Goal: Find specific page/section

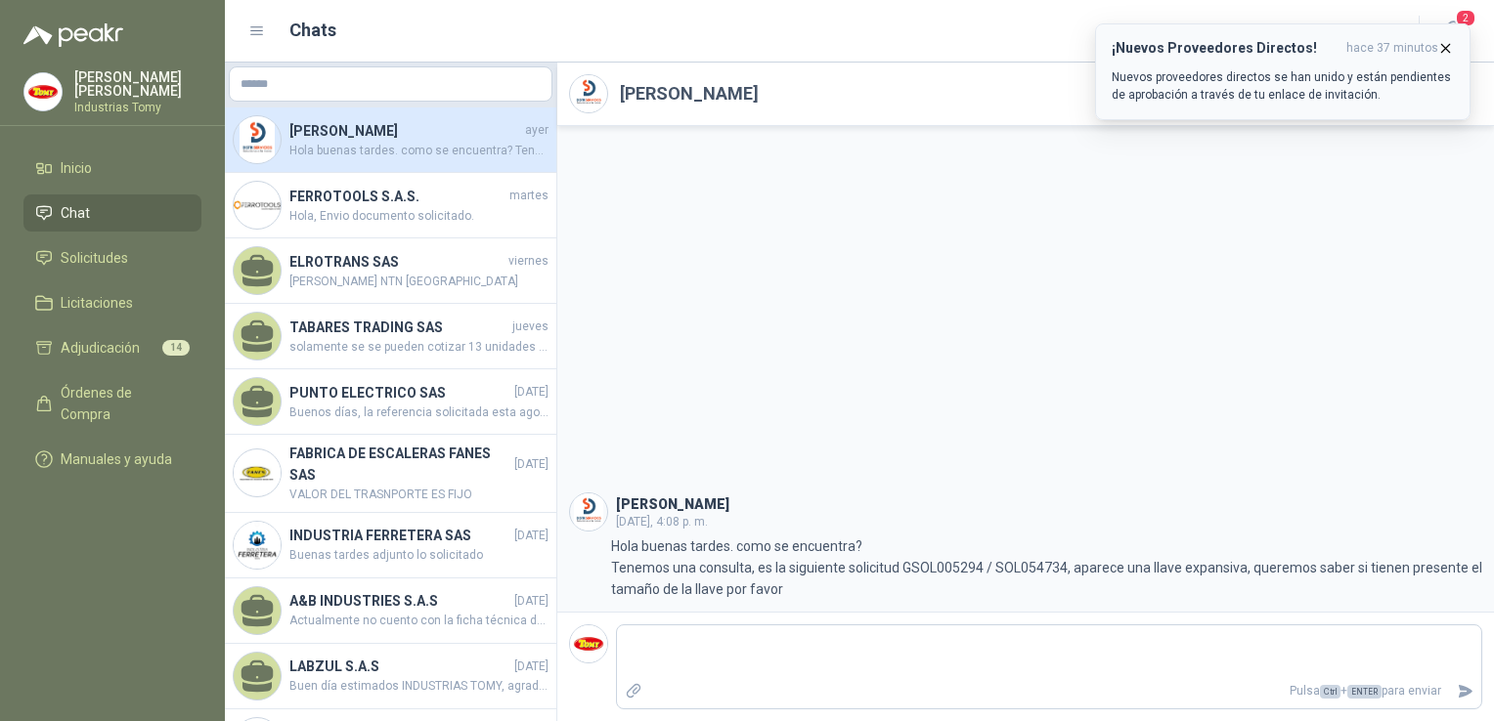
click at [1443, 44] on icon "button" at bounding box center [1445, 48] width 17 height 17
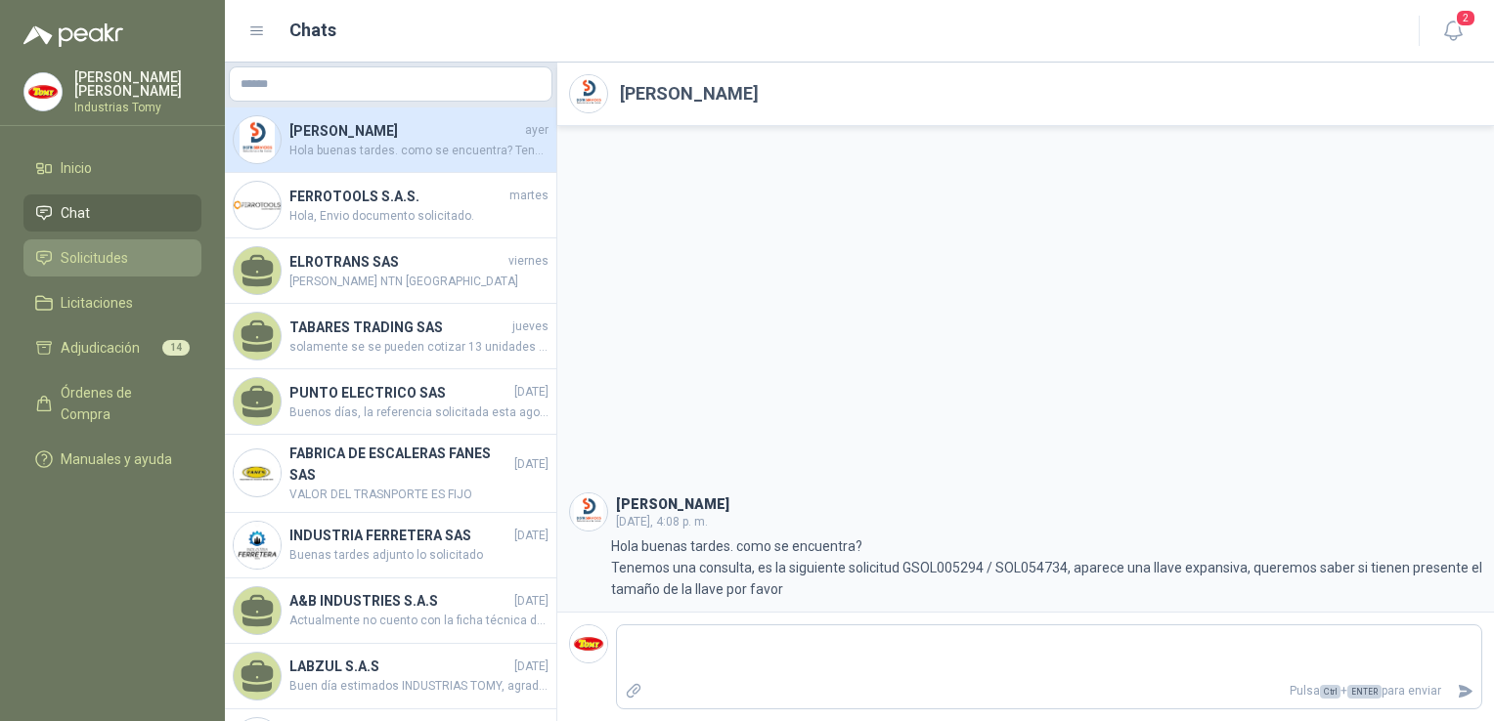
click at [74, 261] on span "Solicitudes" at bounding box center [94, 258] width 67 height 22
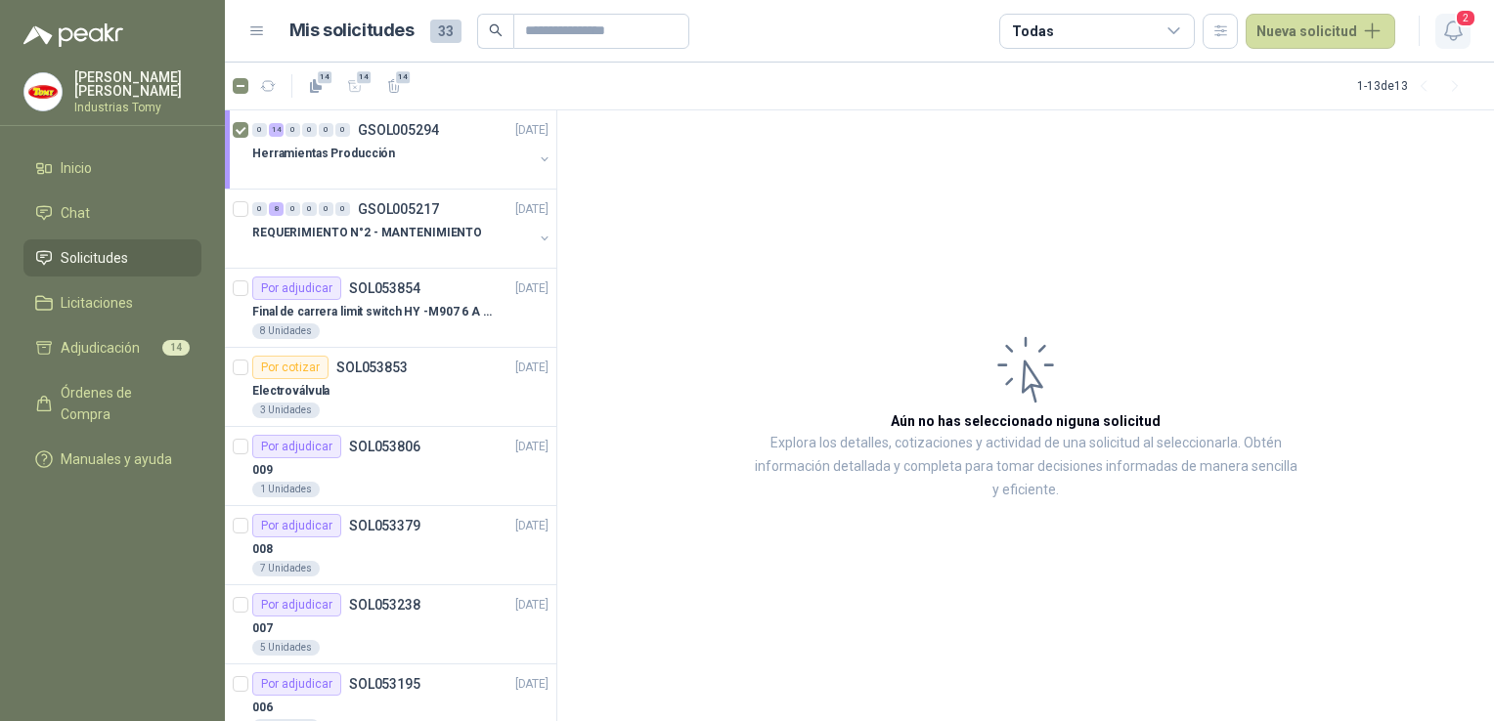
click at [1438, 42] on button "2" at bounding box center [1452, 31] width 35 height 35
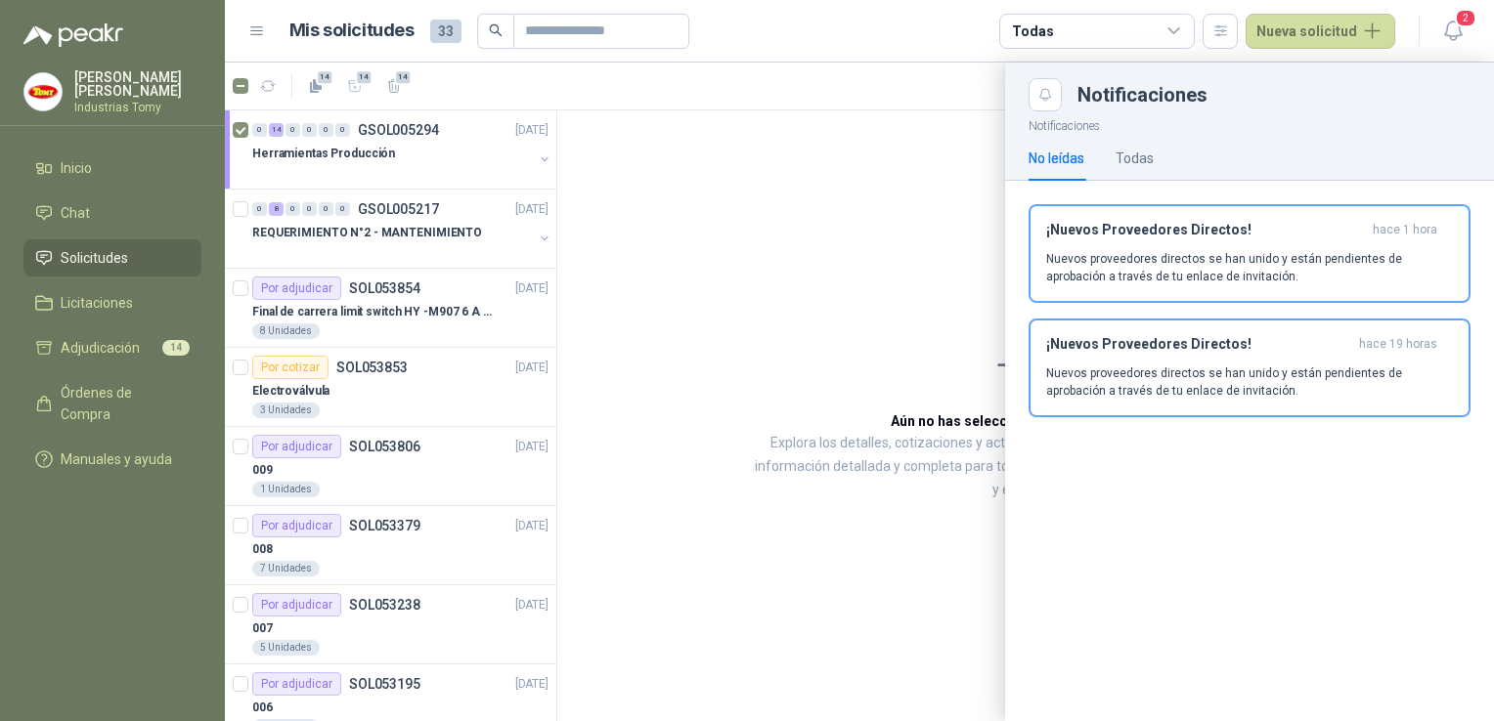
drag, startPoint x: 1295, startPoint y: 250, endPoint x: 1295, endPoint y: 238, distance: 12.7
click at [1295, 240] on div "¡Nuevos Proveedores Directos! hace 1 hora Nuevos proveedores directos se han un…" at bounding box center [1249, 254] width 407 height 64
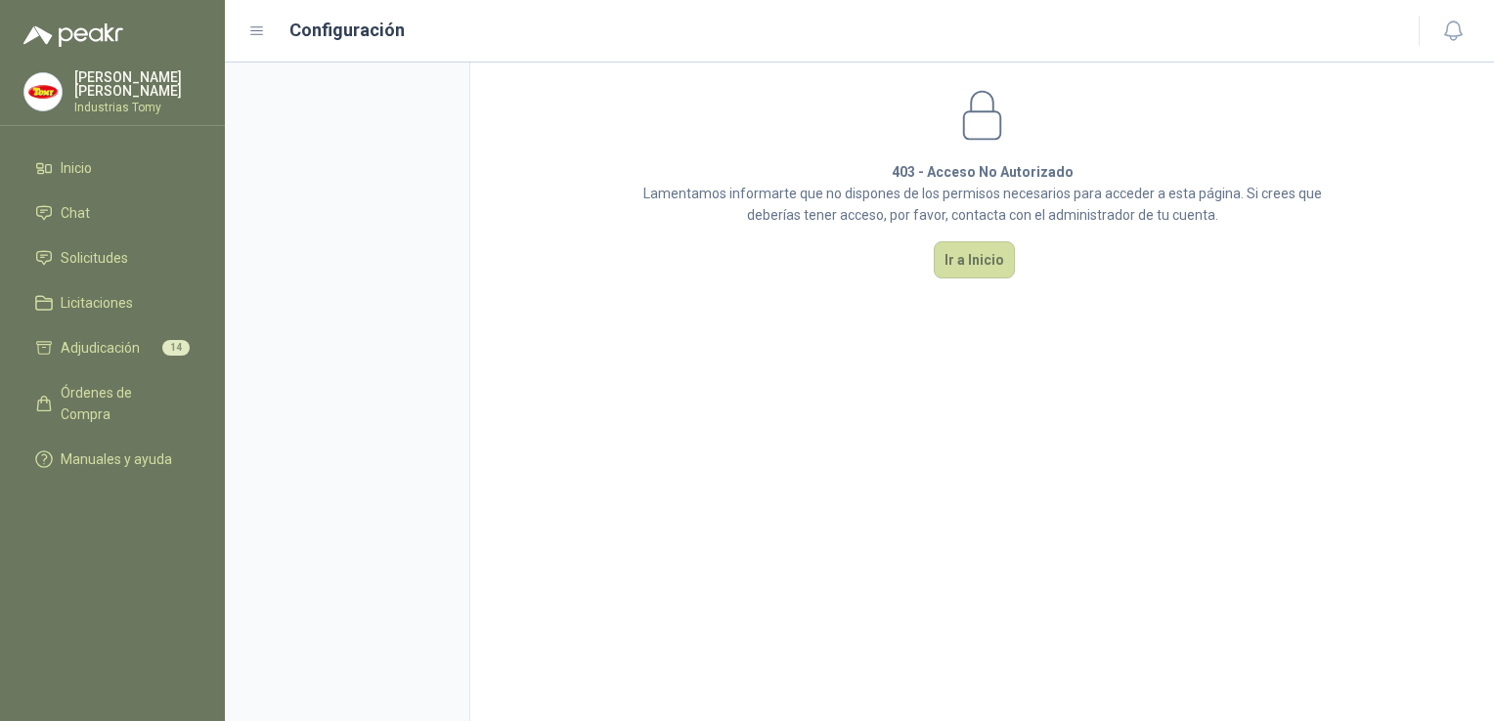
click at [1158, 246] on div "403 - Acceso No Autorizado Lamentamos informarte que no dispones de los permiso…" at bounding box center [982, 182] width 729 height 239
click at [108, 152] on link "Inicio" at bounding box center [112, 168] width 178 height 37
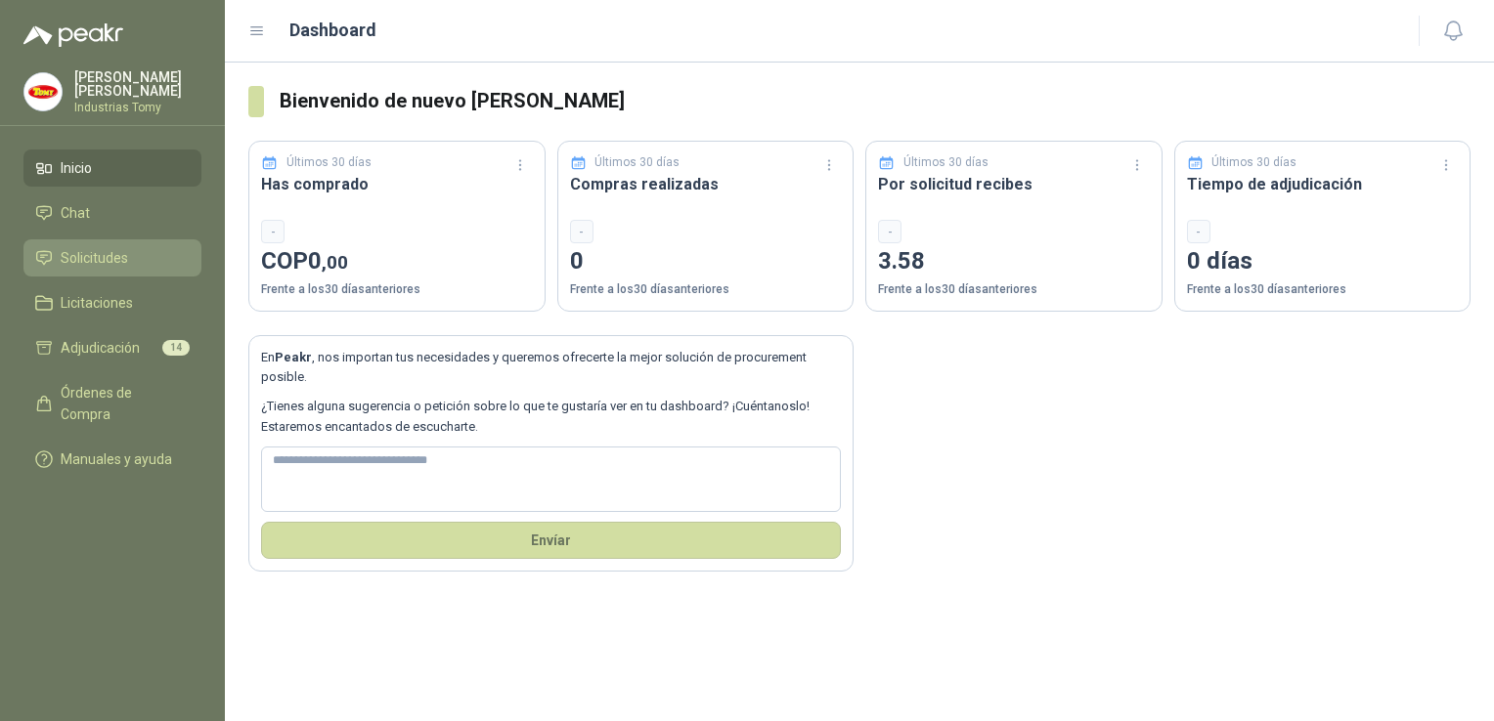
click at [94, 247] on span "Solicitudes" at bounding box center [94, 258] width 67 height 22
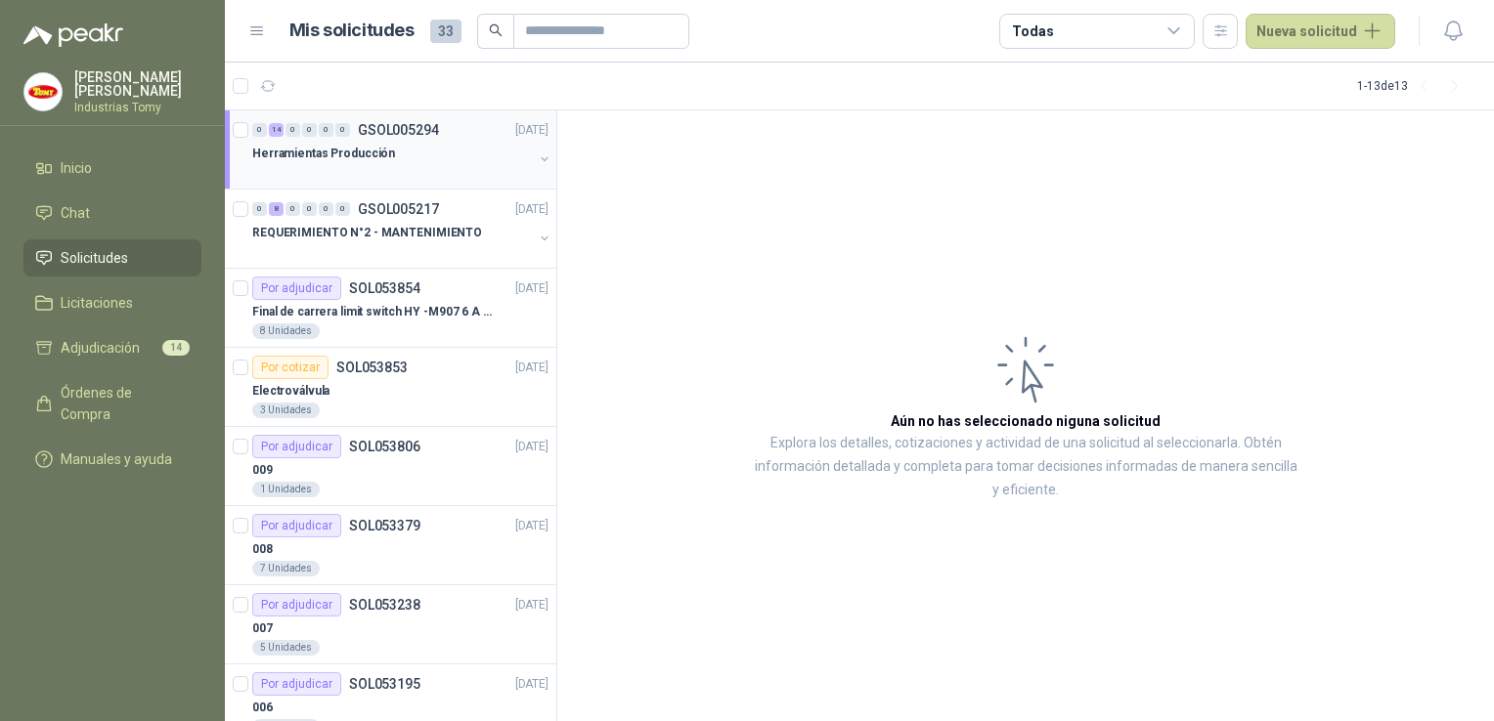
click at [403, 123] on p "GSOL005294" at bounding box center [398, 130] width 81 height 14
